Goal: Task Accomplishment & Management: Manage account settings

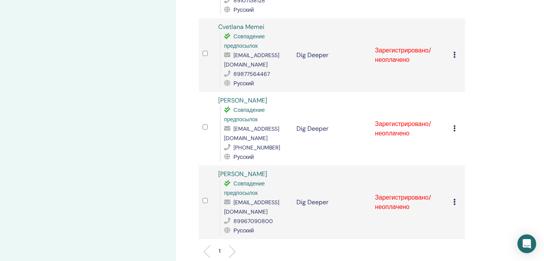
scroll to position [335, 0]
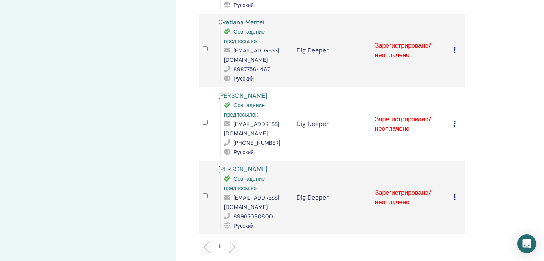
click at [453, 194] on icon at bounding box center [454, 197] width 2 height 6
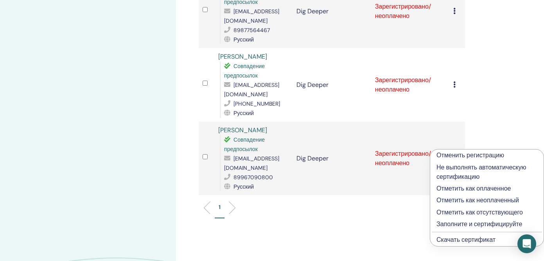
scroll to position [376, 0]
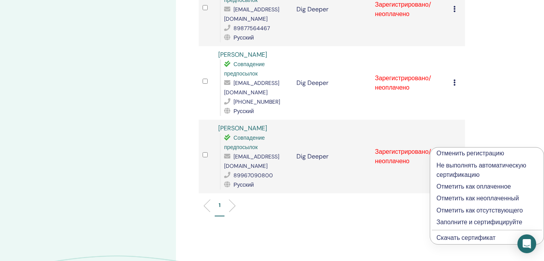
click at [466, 187] on p "Отметить как оплаченное" at bounding box center [487, 186] width 101 height 9
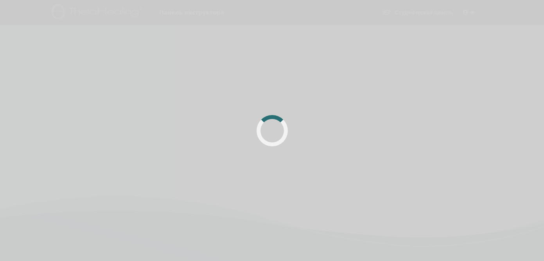
scroll to position [186, 0]
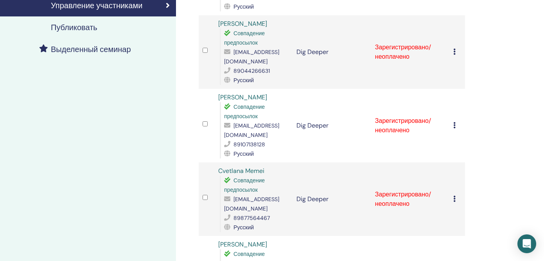
click at [455, 128] on icon at bounding box center [454, 125] width 2 height 6
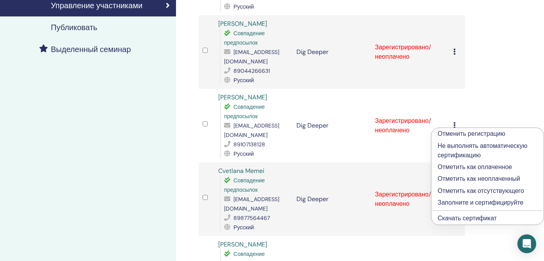
click at [445, 169] on p "Отметить как оплаченное" at bounding box center [488, 166] width 100 height 9
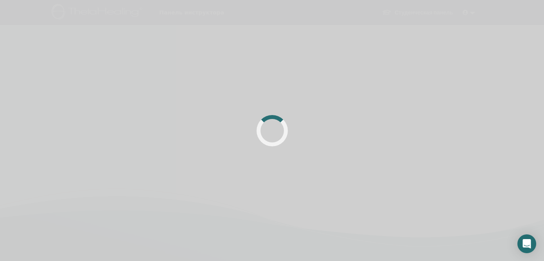
scroll to position [186, 0]
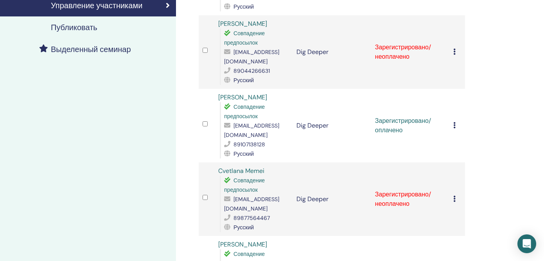
click at [454, 200] on icon at bounding box center [454, 199] width 2 height 6
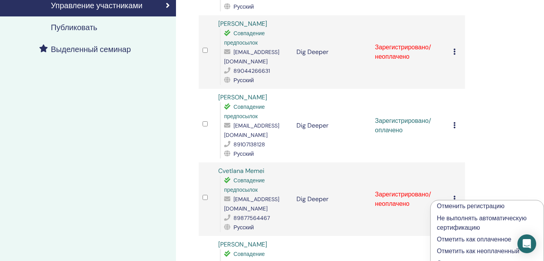
click at [441, 242] on p "Отметить как оплаченное" at bounding box center [487, 239] width 101 height 9
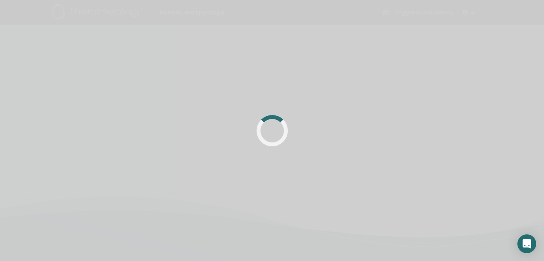
scroll to position [186, 0]
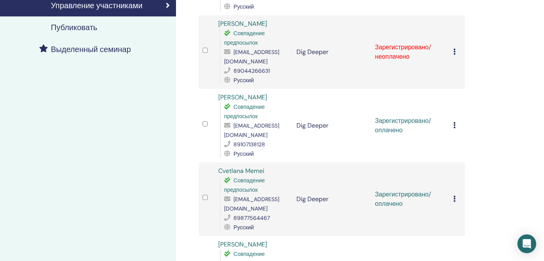
click at [456, 52] on div "Отменить регистрацию Не выполнять автоматическую сертификацию Отметить как опла…" at bounding box center [457, 51] width 8 height 9
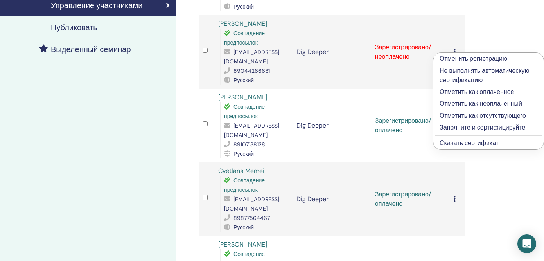
click at [459, 92] on p "Отметить как оплаченное" at bounding box center [489, 91] width 98 height 9
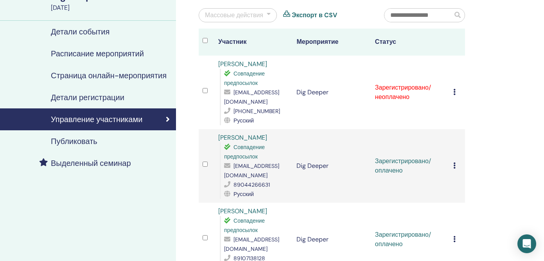
scroll to position [69, 0]
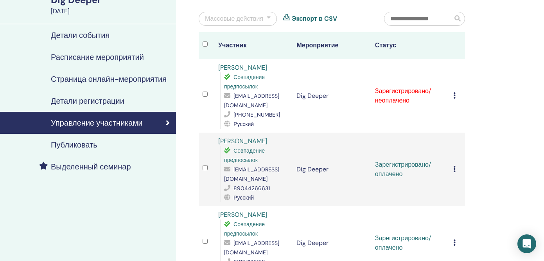
click at [455, 95] on icon at bounding box center [454, 95] width 2 height 6
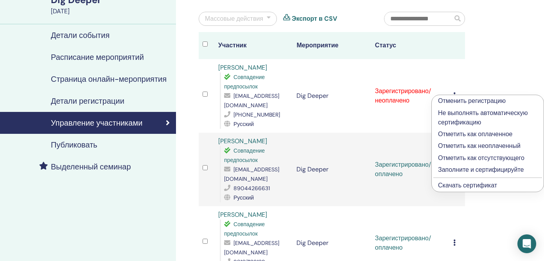
click at [452, 134] on p "Отметить как оплаченное" at bounding box center [487, 133] width 99 height 9
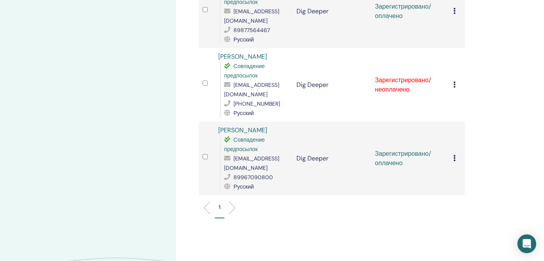
scroll to position [394, 0]
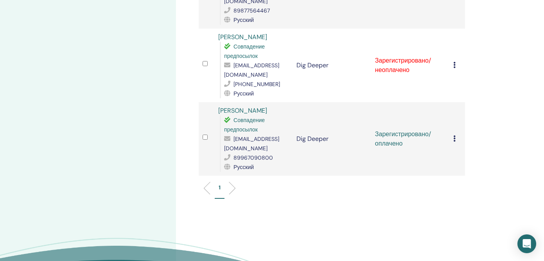
click at [454, 62] on icon at bounding box center [454, 65] width 2 height 6
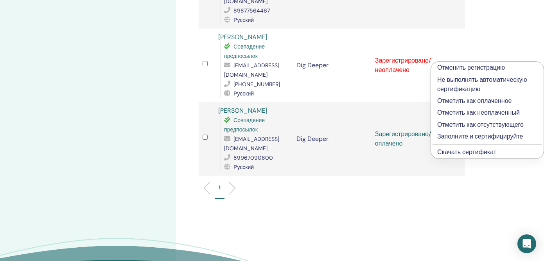
click at [449, 101] on p "Отметить как оплаченное" at bounding box center [487, 100] width 100 height 9
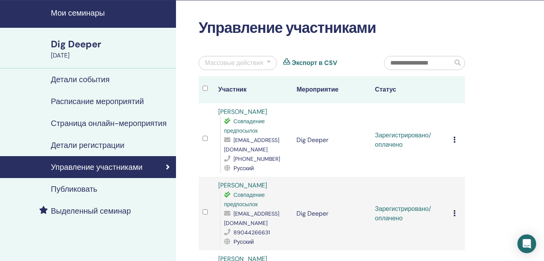
scroll to position [21, 0]
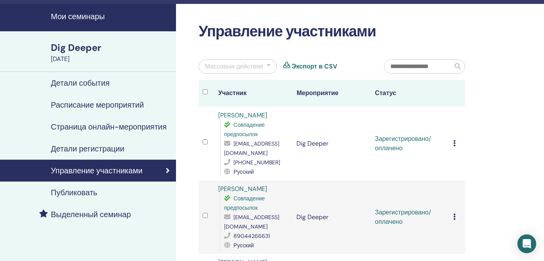
click at [90, 17] on h4 "Мои семинары" at bounding box center [111, 16] width 120 height 9
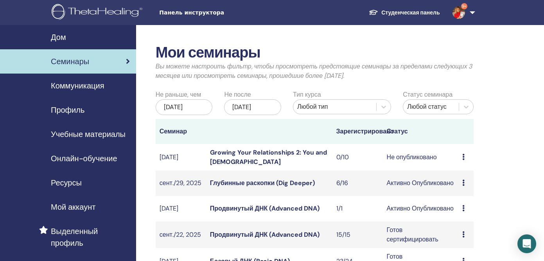
click at [255, 212] on link "Продвинутый ДНК (Advanced DNA)" at bounding box center [265, 208] width 110 height 8
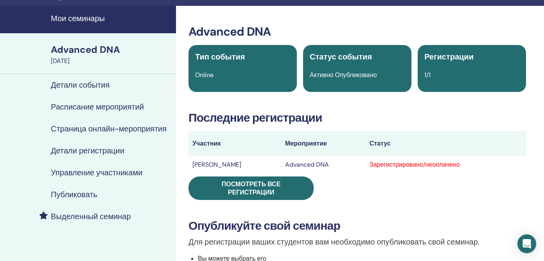
scroll to position [24, 0]
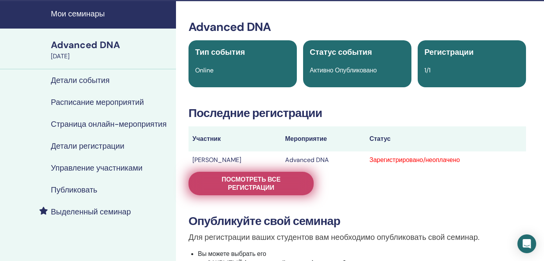
click at [242, 192] on link "Посмотреть все регистрации" at bounding box center [251, 183] width 125 height 23
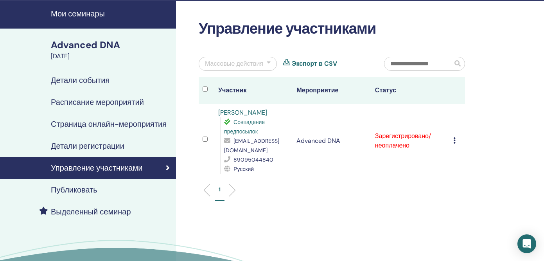
click at [454, 137] on icon at bounding box center [454, 140] width 2 height 6
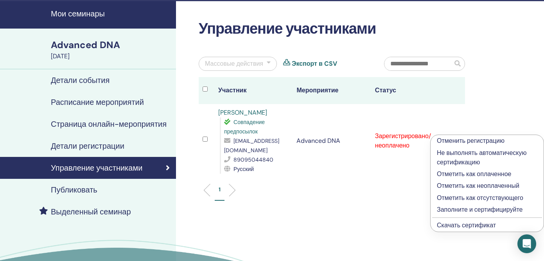
click at [451, 174] on p "Отметить как оплаченное" at bounding box center [487, 173] width 101 height 9
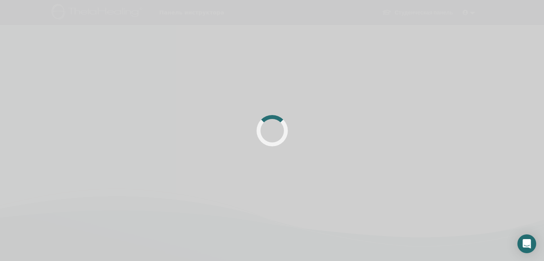
scroll to position [29, 0]
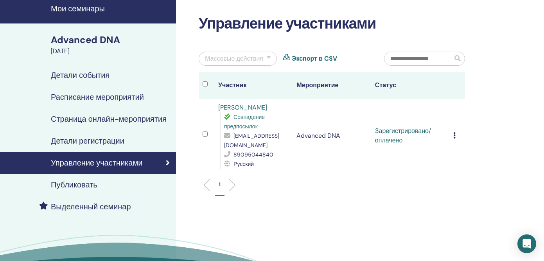
click at [455, 132] on icon at bounding box center [454, 135] width 2 height 6
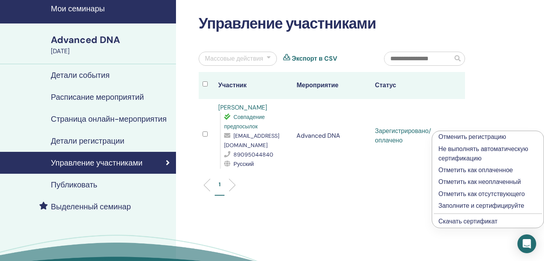
click at [450, 205] on p "Заполните и сертифицируйте" at bounding box center [488, 205] width 99 height 9
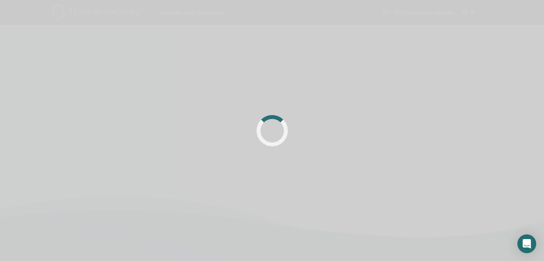
scroll to position [9, 0]
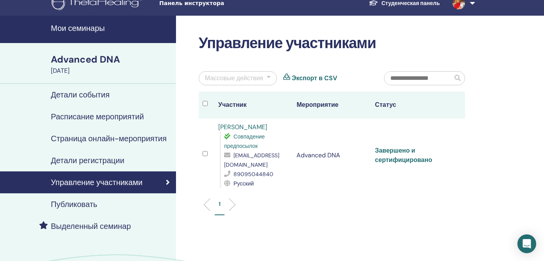
click at [398, 146] on link "Завершено и сертифицировано" at bounding box center [403, 155] width 57 height 18
drag, startPoint x: 280, startPoint y: 156, endPoint x: 234, endPoint y: 158, distance: 47.0
click at [234, 158] on div "tvp1112@yandex.ru" at bounding box center [256, 160] width 65 height 19
copy span "tvp1112@yandex.ru"
click at [90, 27] on h4 "Мои семинары" at bounding box center [111, 27] width 120 height 9
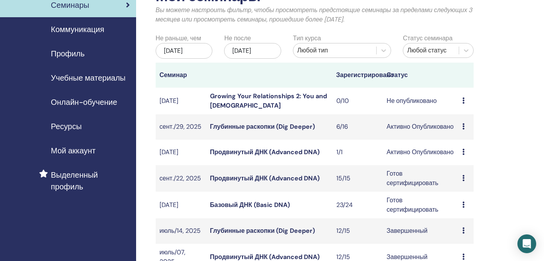
scroll to position [79, 0]
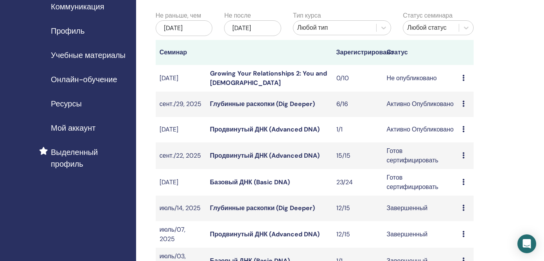
click at [243, 186] on link "Базовый ДНК (Basic DNA)" at bounding box center [250, 182] width 80 height 8
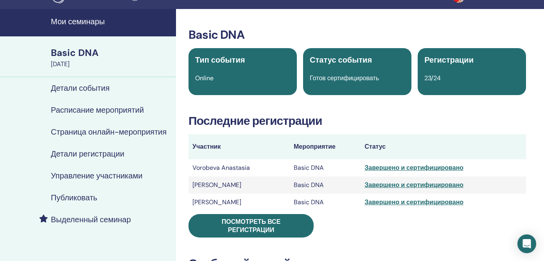
scroll to position [18, 0]
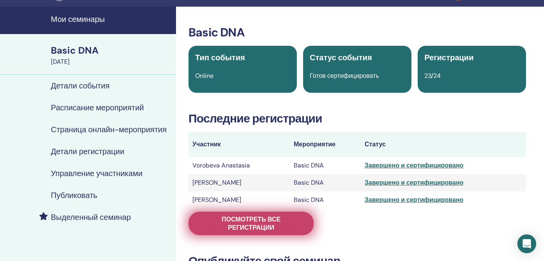
click at [242, 216] on span "Посмотреть все регистрации" at bounding box center [251, 223] width 106 height 16
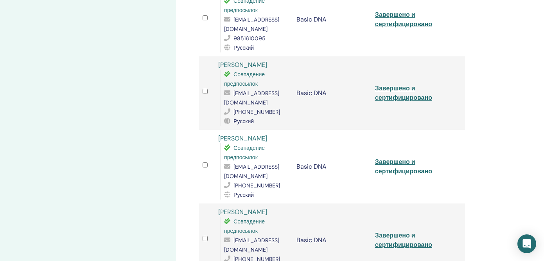
scroll to position [295, 0]
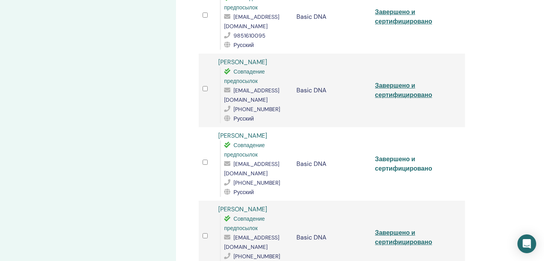
click at [399, 156] on link "Завершено и сертифицировано" at bounding box center [403, 164] width 57 height 18
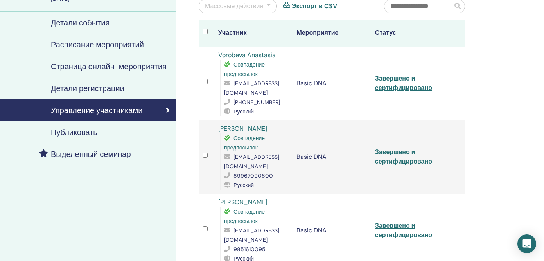
scroll to position [0, 0]
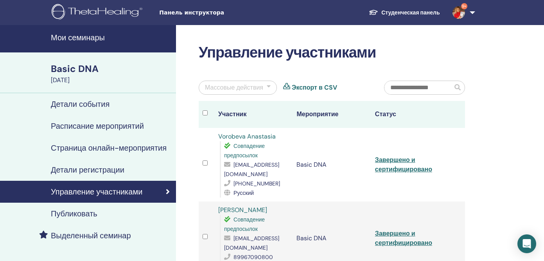
click at [83, 38] on h4 "Мои семинары" at bounding box center [111, 37] width 120 height 9
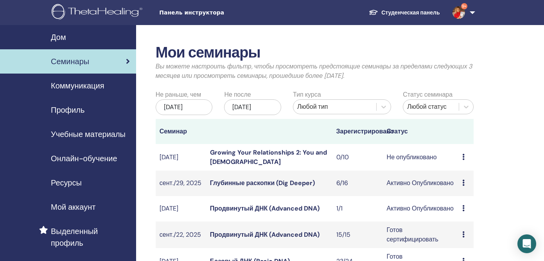
click at [248, 239] on link "Продвинутый ДНК (Advanced DNA)" at bounding box center [265, 234] width 110 height 8
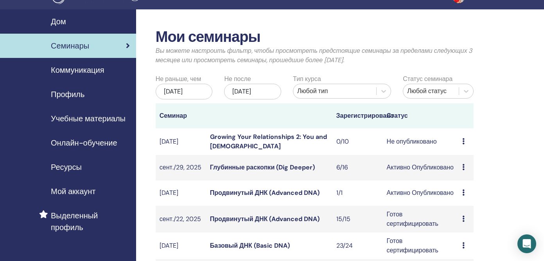
scroll to position [32, 0]
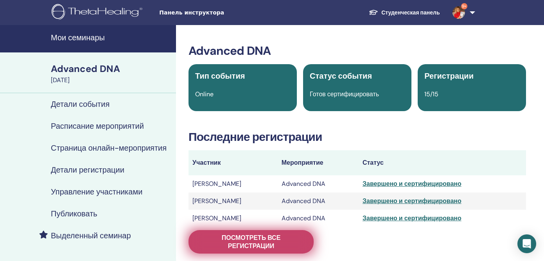
click at [255, 244] on span "Посмотреть все регистрации" at bounding box center [251, 242] width 106 height 16
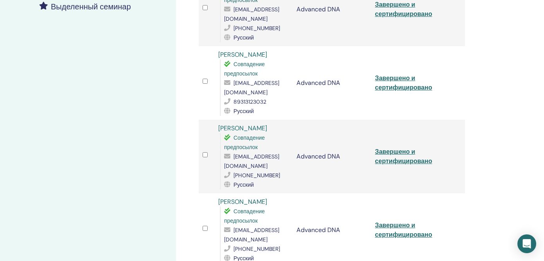
scroll to position [275, 0]
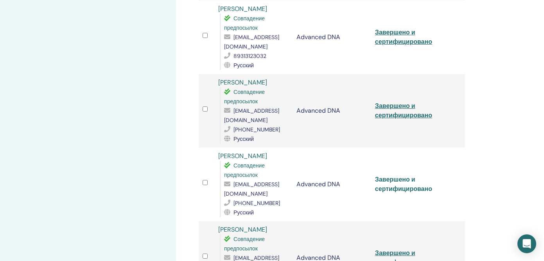
click at [404, 175] on link "Завершено и сертифицировано" at bounding box center [403, 184] width 57 height 18
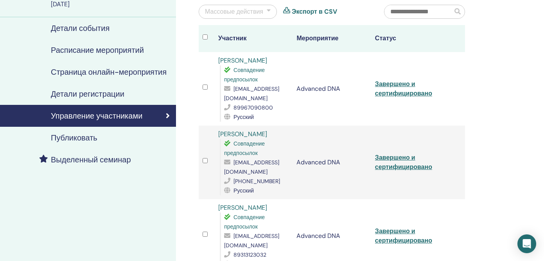
scroll to position [0, 0]
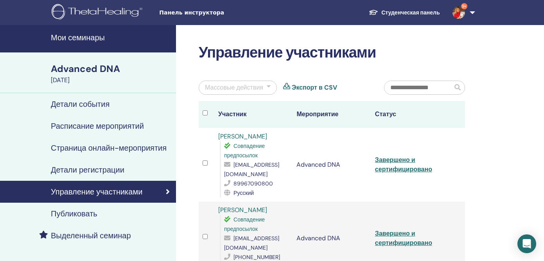
click at [91, 37] on h4 "Мои семинары" at bounding box center [111, 37] width 120 height 9
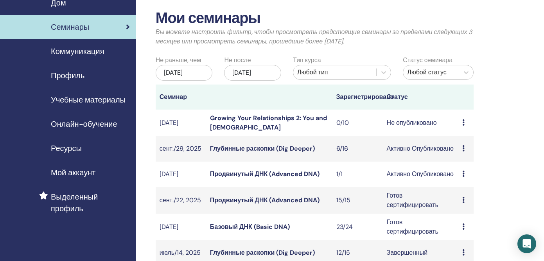
scroll to position [35, 0]
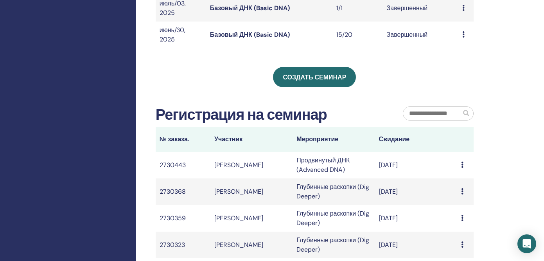
scroll to position [379, 0]
